Goal: Task Accomplishment & Management: Use online tool/utility

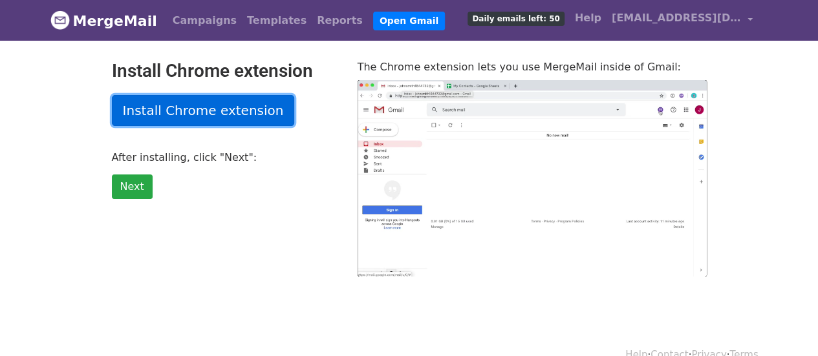
click at [188, 117] on link "Install Chrome extension" at bounding box center [203, 110] width 183 height 31
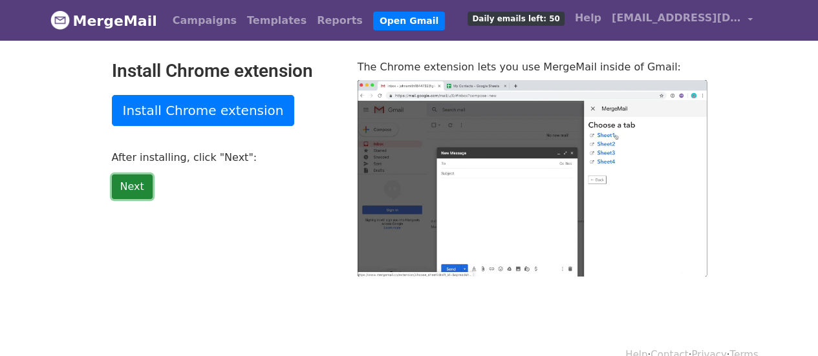
click at [132, 187] on link "Next" at bounding box center [132, 187] width 41 height 25
type input "27.74"
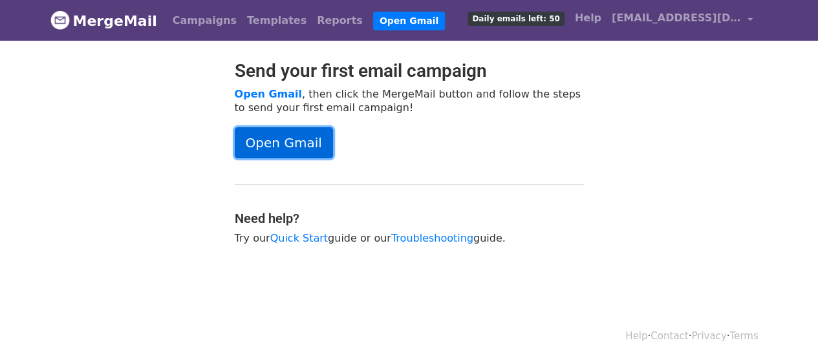
click at [270, 143] on link "Open Gmail" at bounding box center [284, 142] width 98 height 31
